Goal: Information Seeking & Learning: Learn about a topic

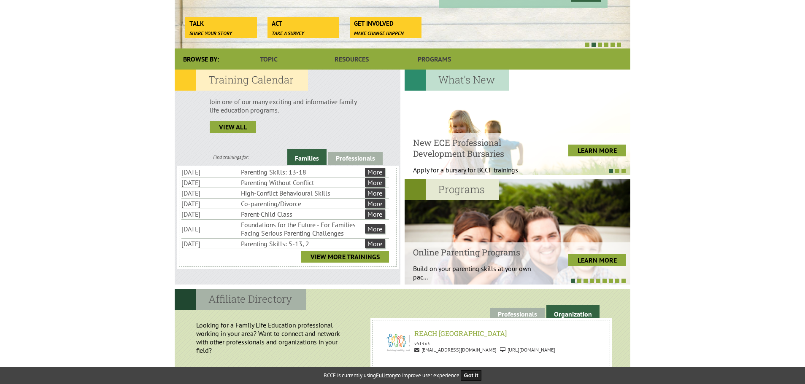
scroll to position [26, 0]
click at [346, 232] on link "View More Trainings" at bounding box center [345, 255] width 88 height 12
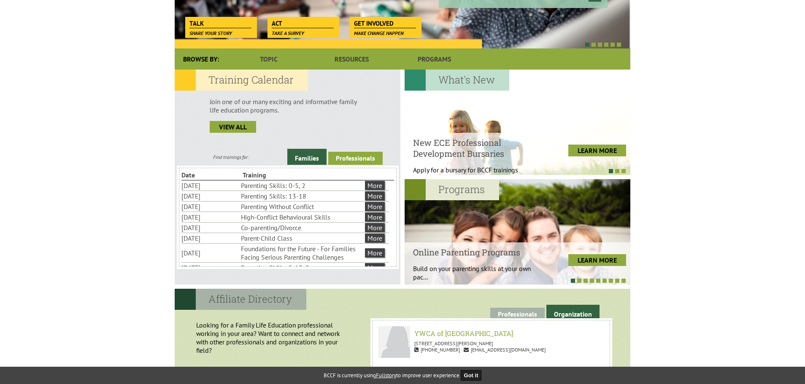
click at [362, 160] on link "Professionals" at bounding box center [355, 158] width 54 height 13
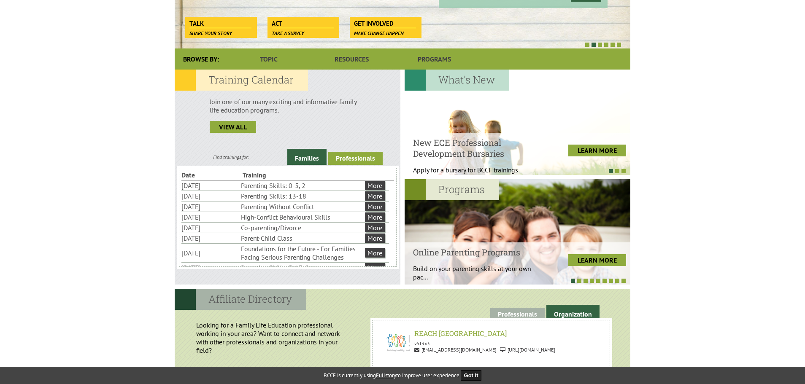
click at [357, 156] on link "Professionals" at bounding box center [355, 158] width 54 height 13
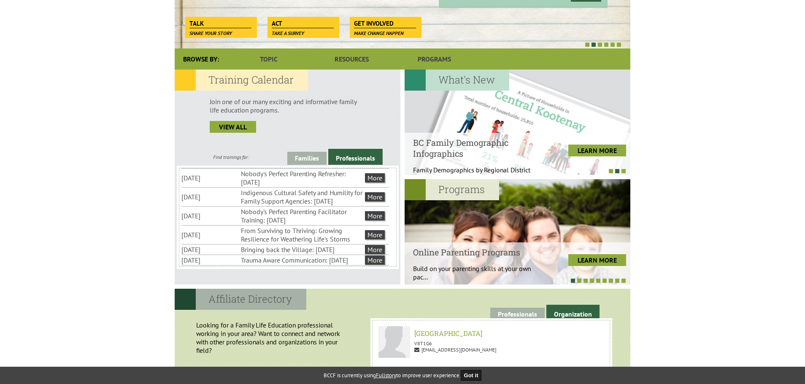
scroll to position [30, 0]
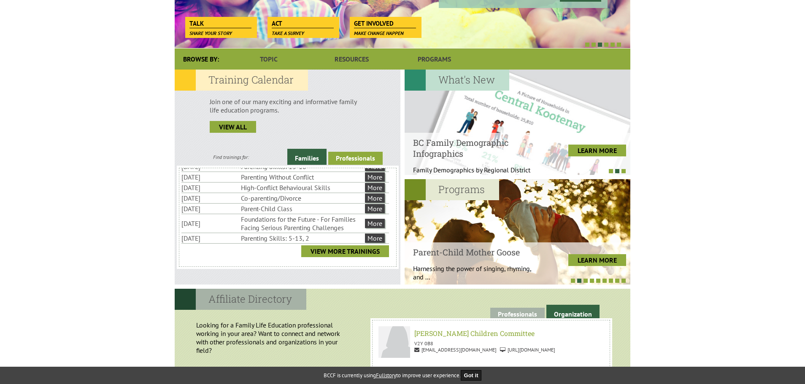
click at [357, 156] on link "Professionals" at bounding box center [355, 158] width 54 height 13
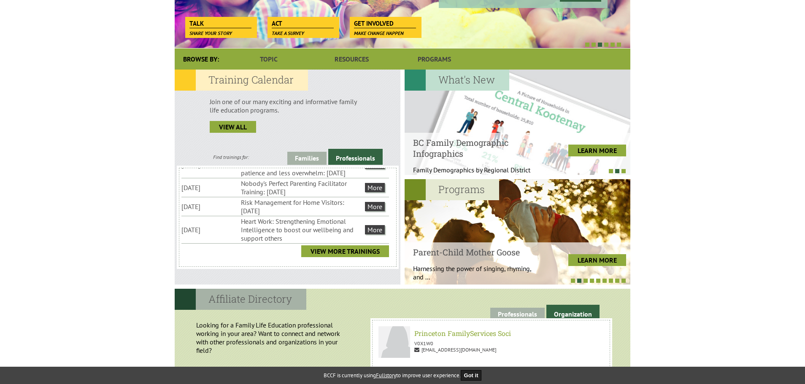
scroll to position [190, 0]
click at [356, 247] on link "View More Trainings" at bounding box center [345, 252] width 88 height 12
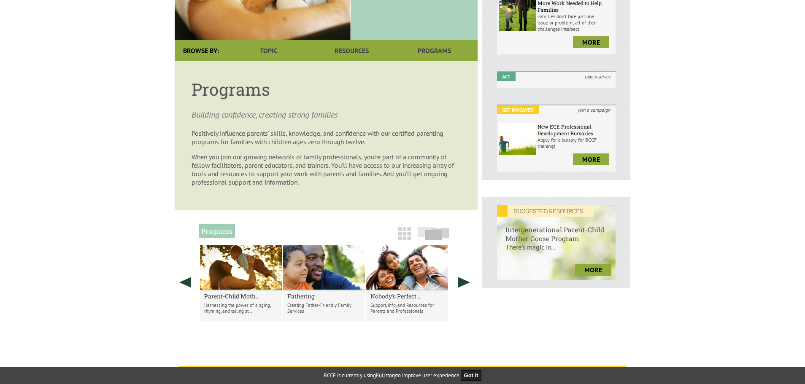
scroll to position [211, 0]
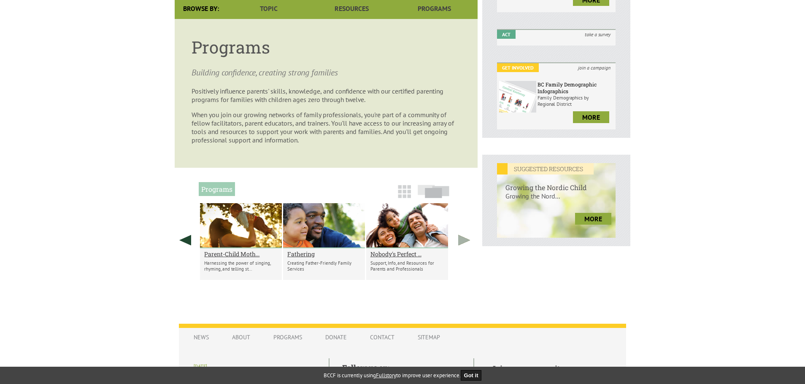
click at [467, 238] on link at bounding box center [464, 240] width 21 height 74
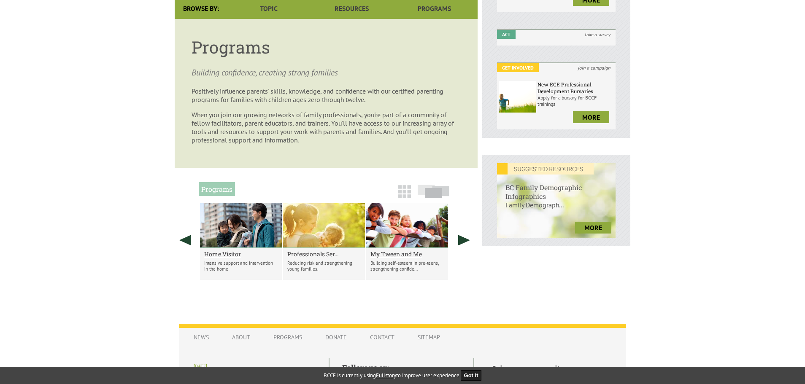
click at [320, 252] on h2 "Professionals Ser..." at bounding box center [323, 254] width 73 height 8
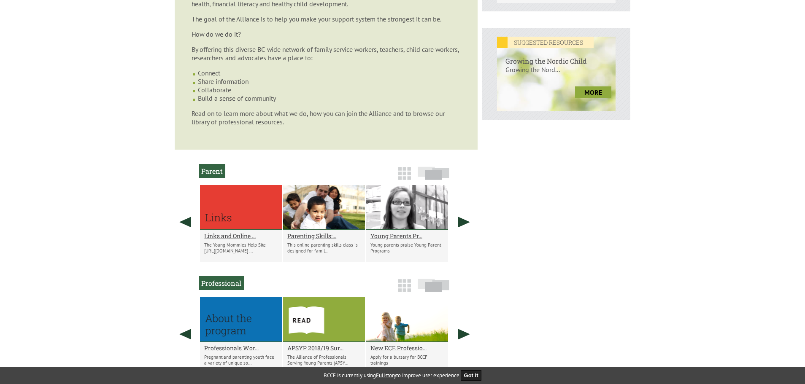
scroll to position [380, 0]
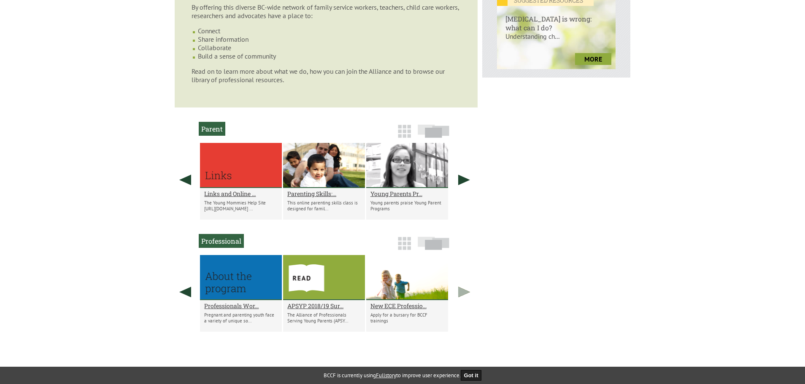
click at [459, 292] on link at bounding box center [464, 292] width 21 height 74
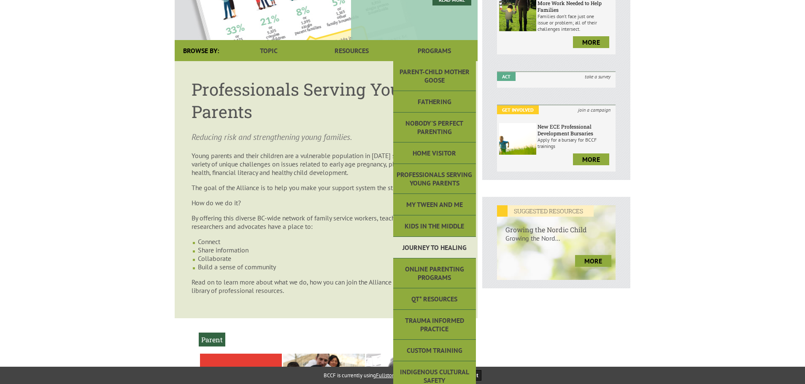
scroll to position [253, 0]
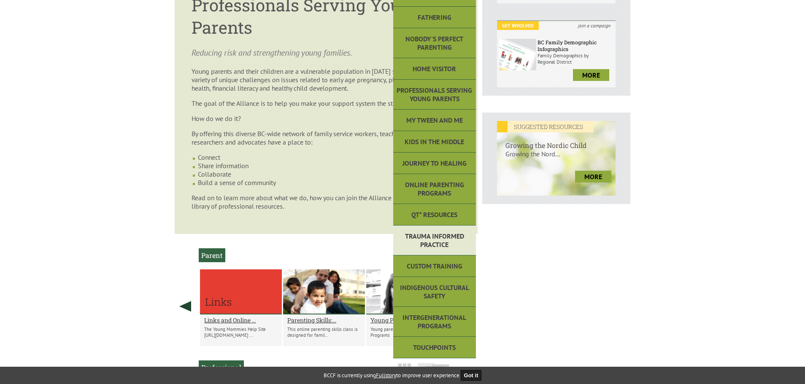
click at [448, 242] on link "Trauma Informed Practice" at bounding box center [434, 241] width 83 height 30
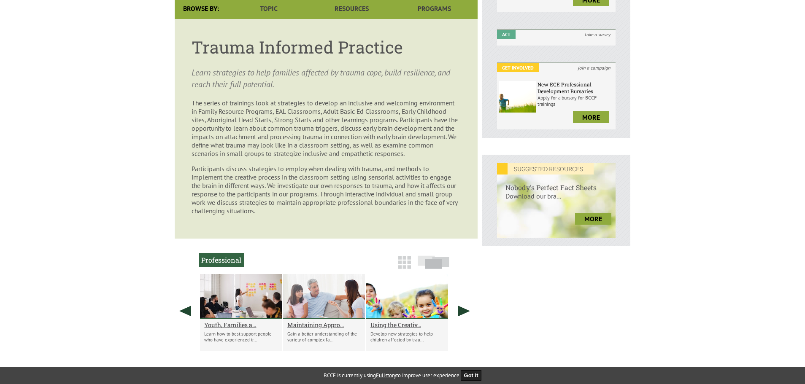
scroll to position [337, 0]
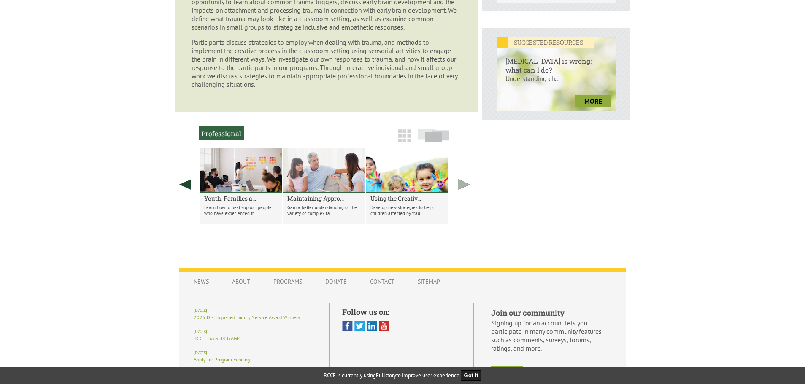
click at [467, 192] on link at bounding box center [464, 185] width 21 height 74
